Goal: Task Accomplishment & Management: Use online tool/utility

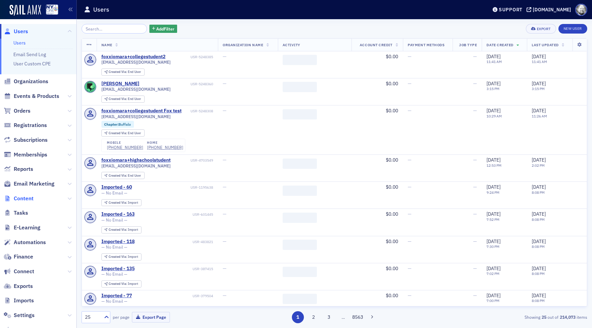
click at [23, 201] on span "Content" at bounding box center [24, 199] width 20 height 8
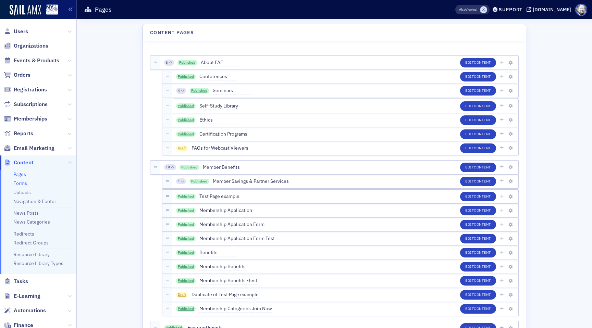
click at [21, 185] on link "Forms" at bounding box center [20, 183] width 14 height 6
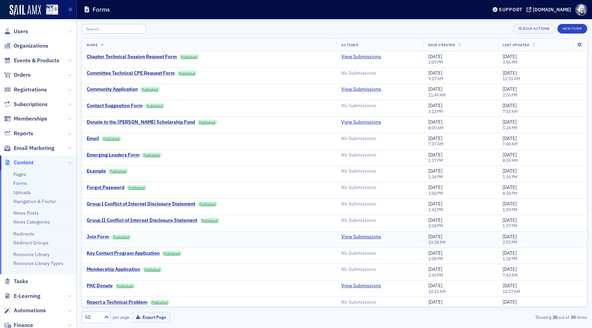
click at [103, 238] on div "Join Form" at bounding box center [98, 237] width 22 height 6
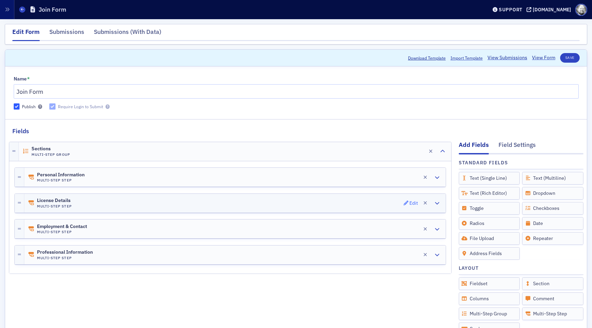
click at [406, 204] on icon "button" at bounding box center [406, 203] width 5 height 5
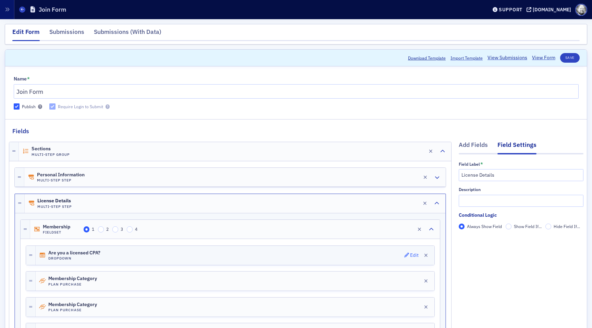
click at [413, 257] on div "Edit" at bounding box center [414, 255] width 9 height 4
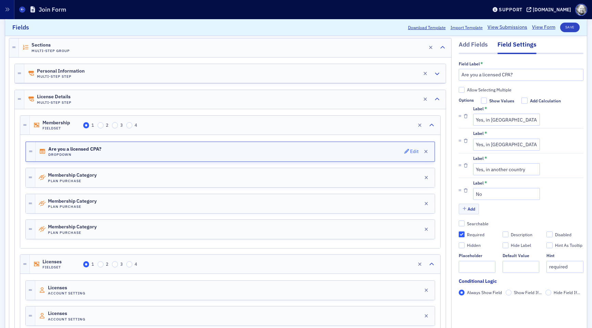
scroll to position [106, 0]
click at [508, 292] on input "Show Field If..." at bounding box center [509, 293] width 6 height 6
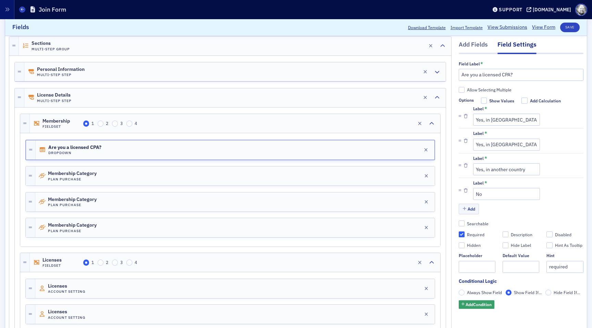
scroll to position [5, 0]
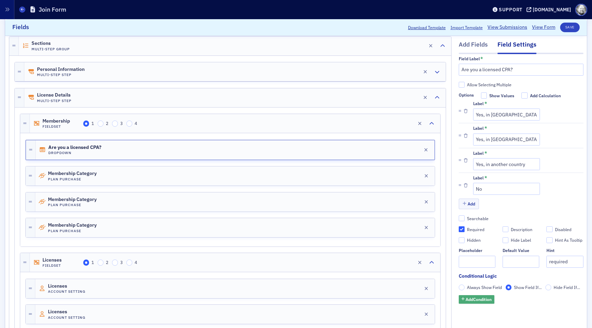
click at [481, 296] on button "Add Condition" at bounding box center [477, 299] width 36 height 9
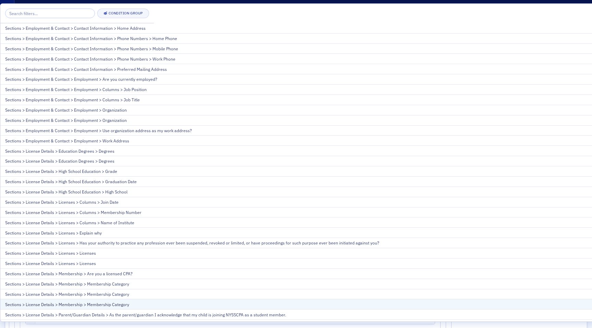
click at [476, 300] on button "Sections > License Details > Membership > Membership Category" at bounding box center [441, 304] width 883 height 10
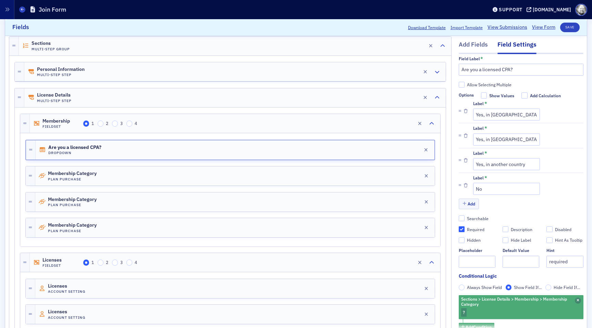
click at [578, 298] on span "button" at bounding box center [578, 301] width 6 height 6
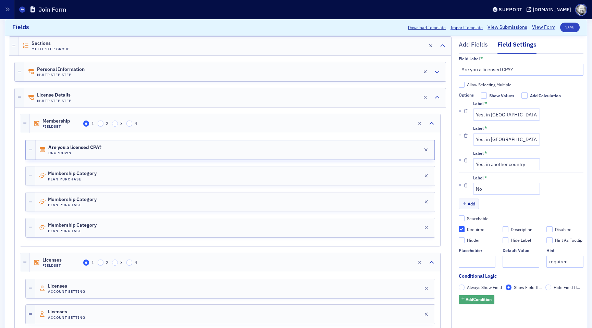
click at [481, 297] on span "Add Condition" at bounding box center [479, 299] width 26 height 6
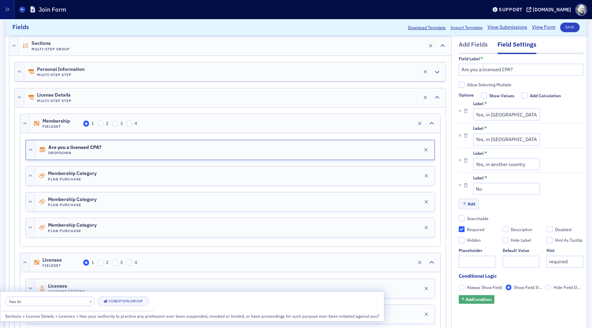
type input "has lice"
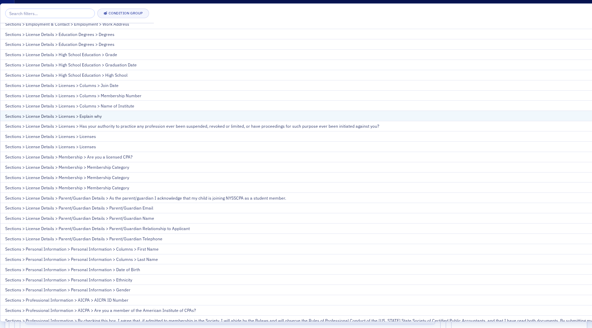
scroll to position [0, 0]
